Goal: Information Seeking & Learning: Learn about a topic

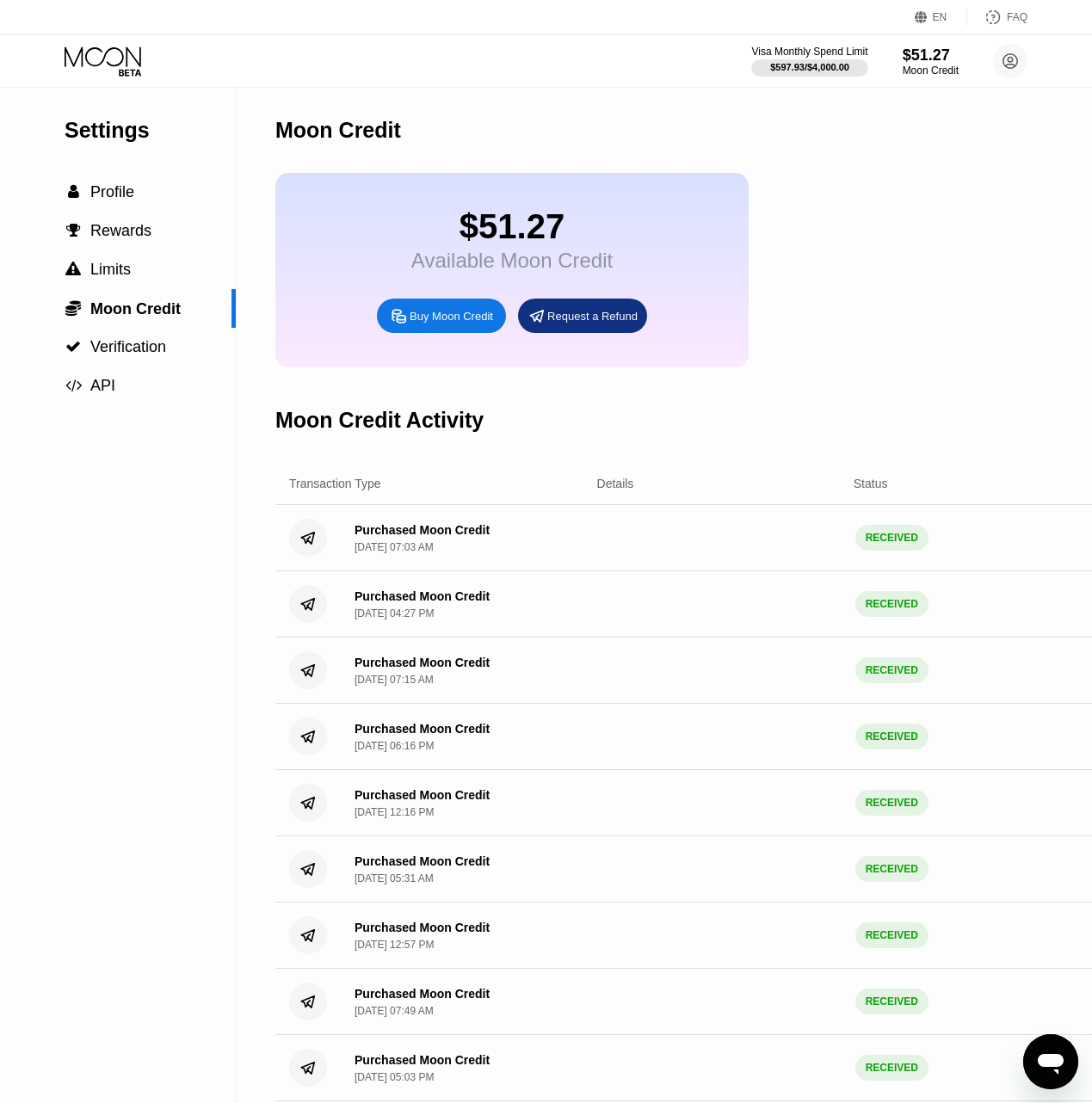
click at [642, 210] on div "$51.27 Available Moon Credit Buy Moon Credit Request a Refund" at bounding box center [512, 269] width 474 height 195
